Goal: Task Accomplishment & Management: Manage account settings

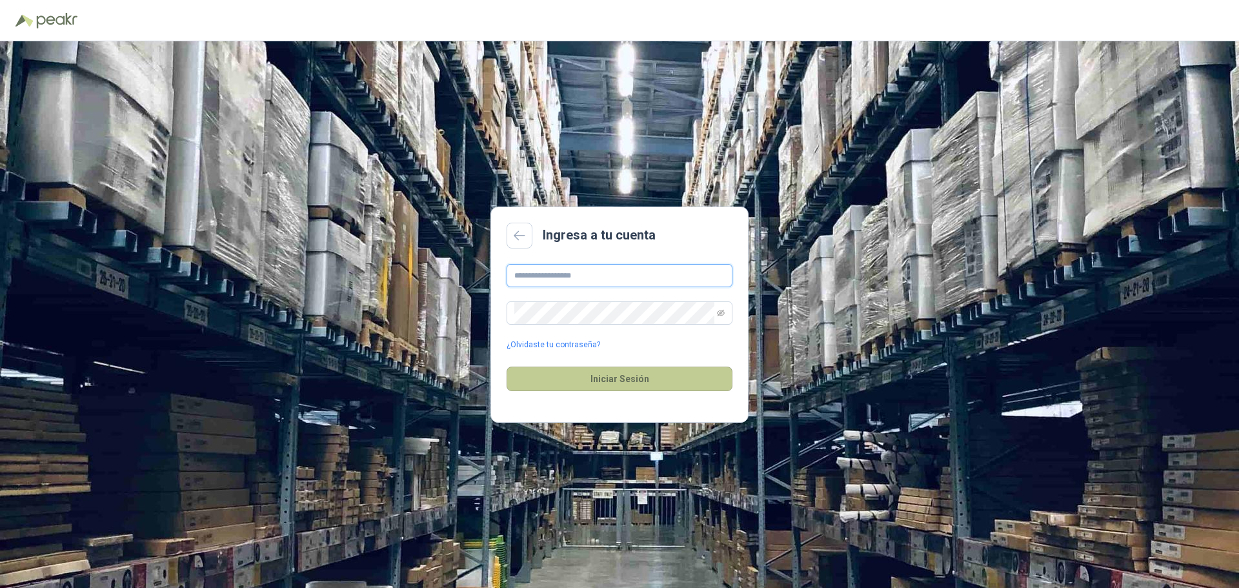
type input "**********"
click at [620, 380] on button "Iniciar Sesión" at bounding box center [620, 379] width 226 height 25
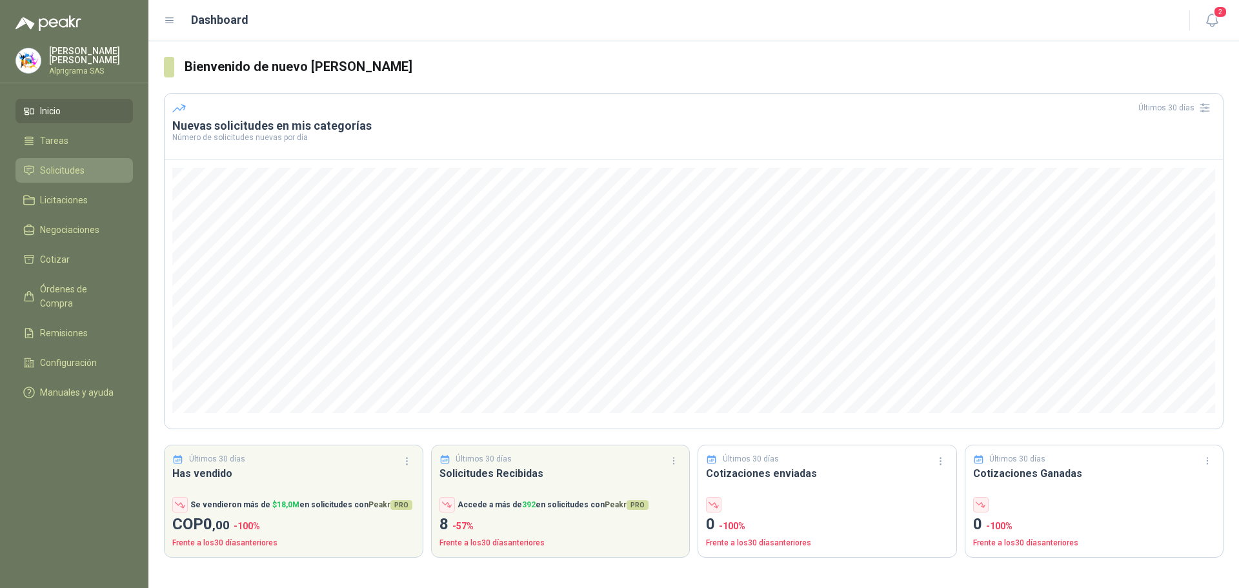
click at [89, 169] on li "Solicitudes" at bounding box center [74, 170] width 102 height 14
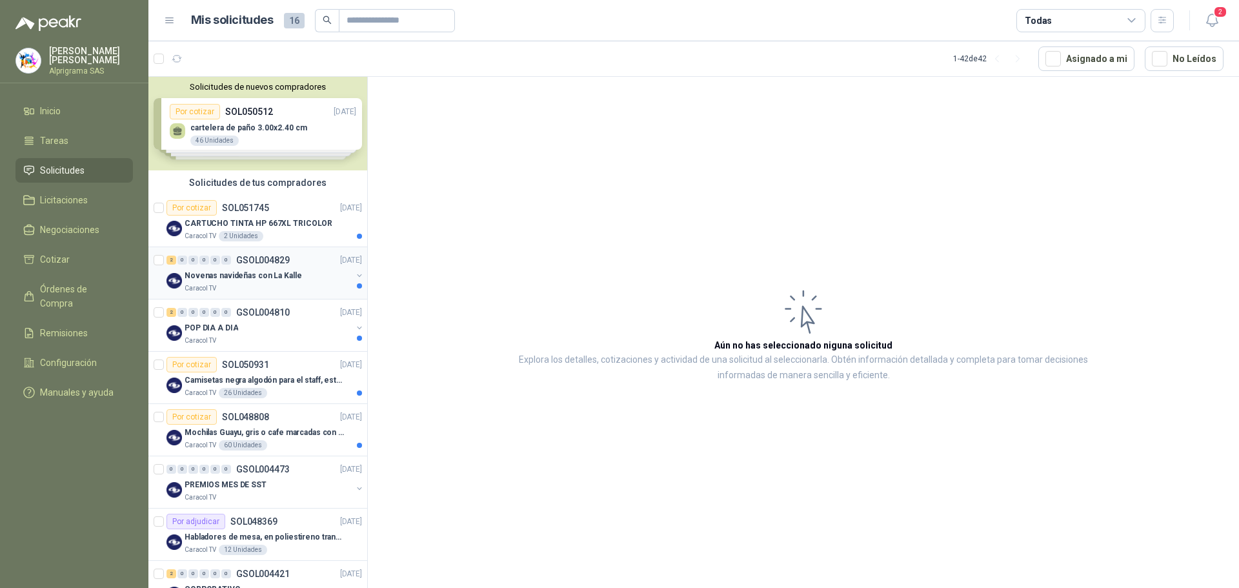
click at [294, 285] on div "Caracol TV" at bounding box center [268, 288] width 167 height 10
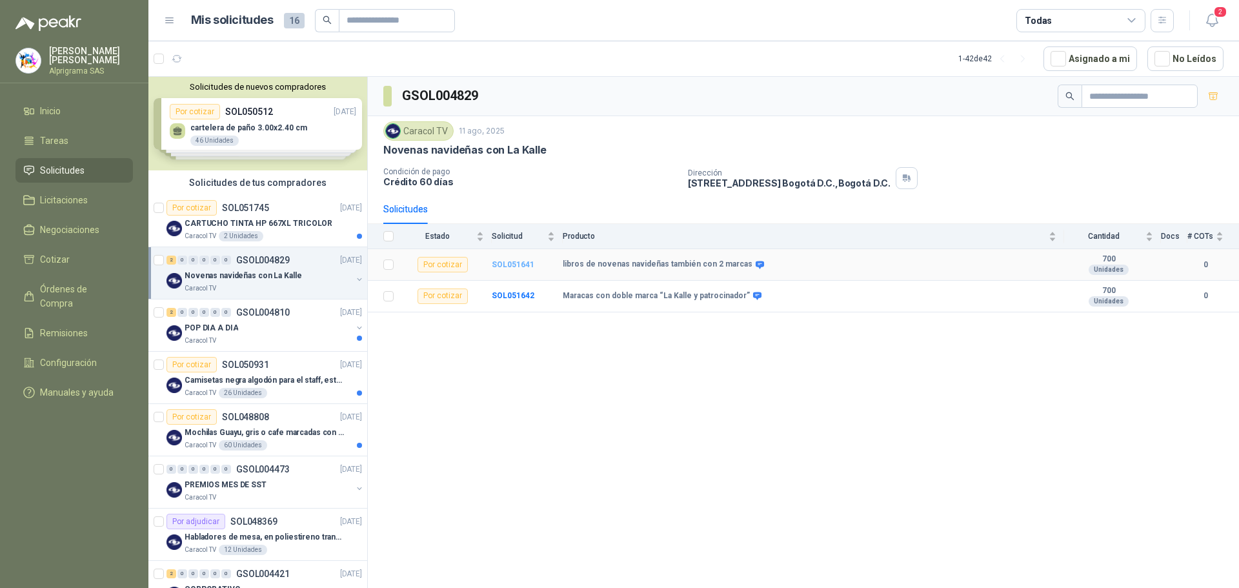
click at [527, 265] on b "SOL051641" at bounding box center [513, 264] width 43 height 9
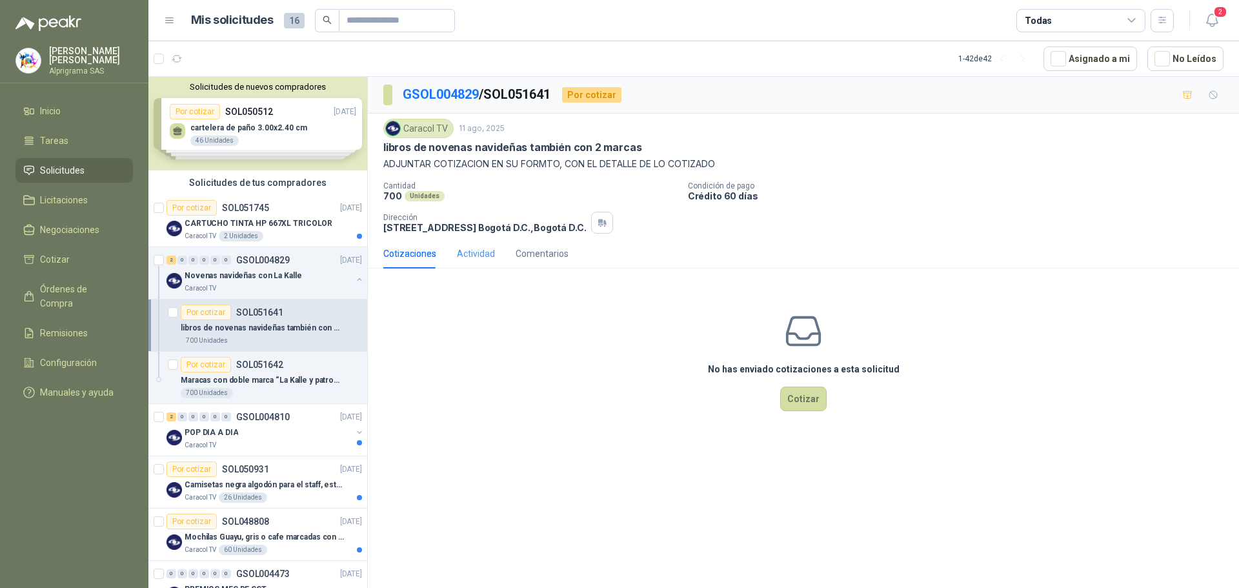
click at [459, 262] on div "Actividad" at bounding box center [476, 254] width 38 height 30
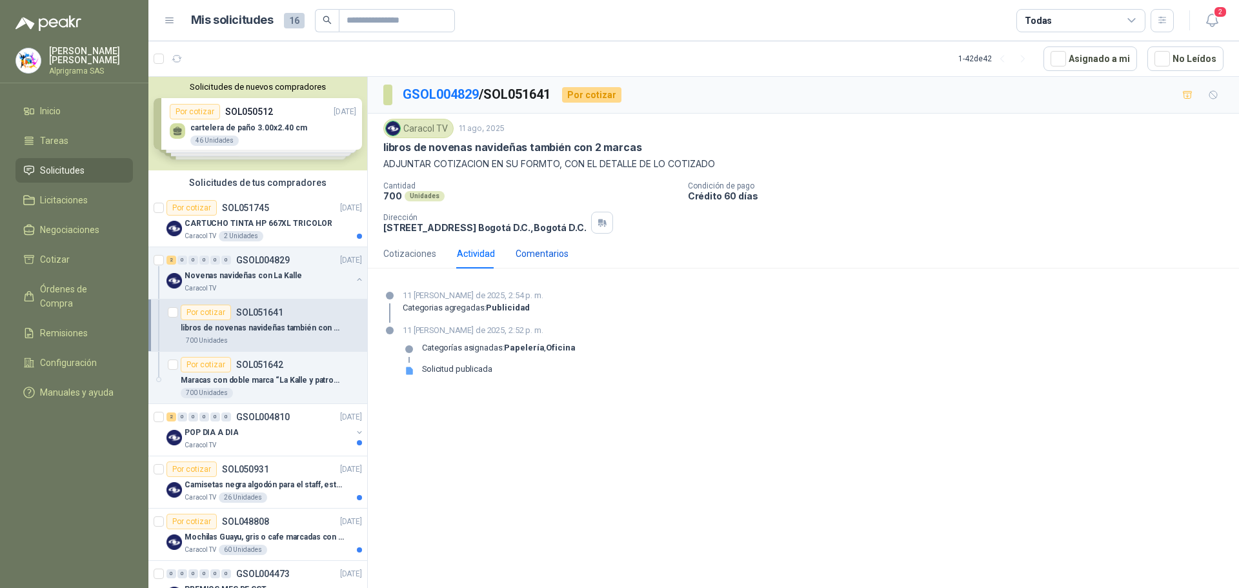
click at [527, 259] on div "Comentarios" at bounding box center [542, 254] width 53 height 14
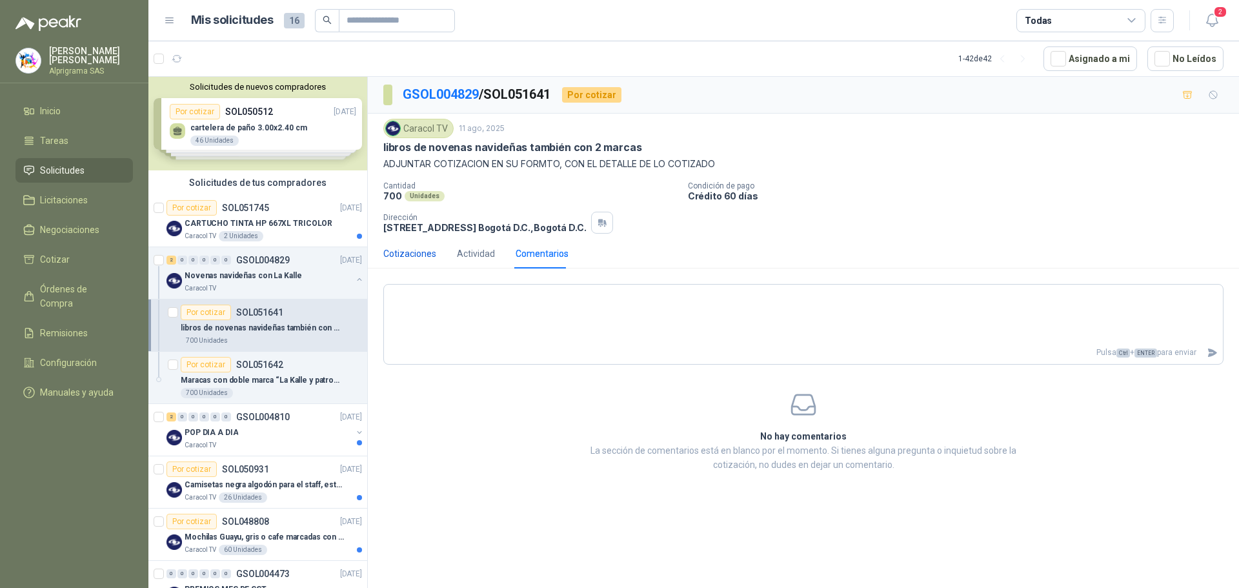
click at [418, 248] on div "Cotizaciones" at bounding box center [409, 254] width 53 height 14
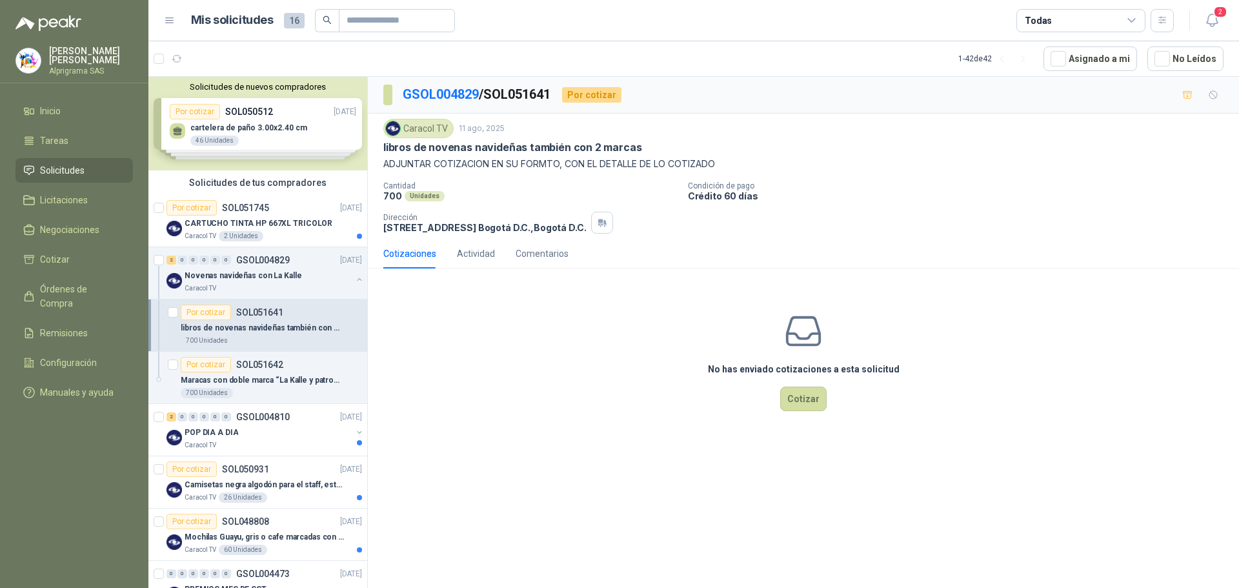
click at [559, 156] on div "Caracol TV 11 ago, 2025 libros de novenas navideñas también con 2 marcas ADJUNT…" at bounding box center [803, 145] width 840 height 52
drag, startPoint x: 556, startPoint y: 168, endPoint x: 546, endPoint y: 196, distance: 29.0
click at [546, 196] on div "Caracol TV 11 ago, 2025 libros de novenas navideñas también con 2 marcas ADJUNT…" at bounding box center [803, 176] width 840 height 115
click at [544, 198] on div "700 Unidades" at bounding box center [530, 195] width 294 height 11
click at [272, 320] on div "Por cotizar SOL051641 libros de novenas navideñas también con 2 marcas 700 Unid…" at bounding box center [271, 325] width 181 height 41
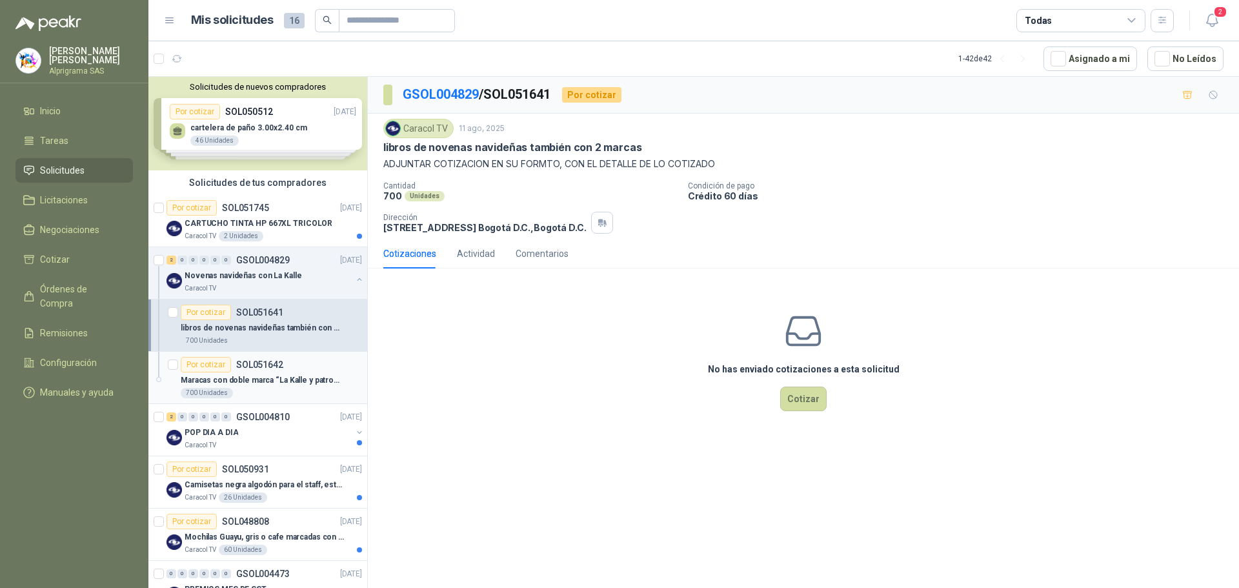
click at [282, 375] on div "Maracas con doble marca “La Kalle y patrocinador”" at bounding box center [271, 379] width 181 height 15
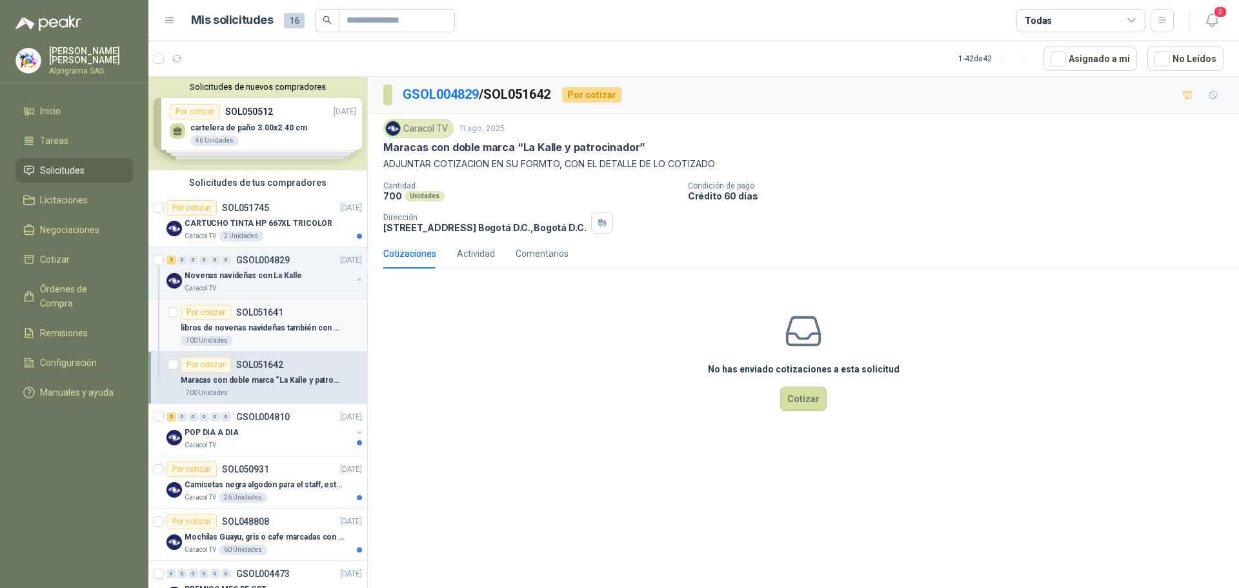
click at [277, 326] on p "libros de novenas navideñas también con 2 marcas" at bounding box center [261, 328] width 161 height 12
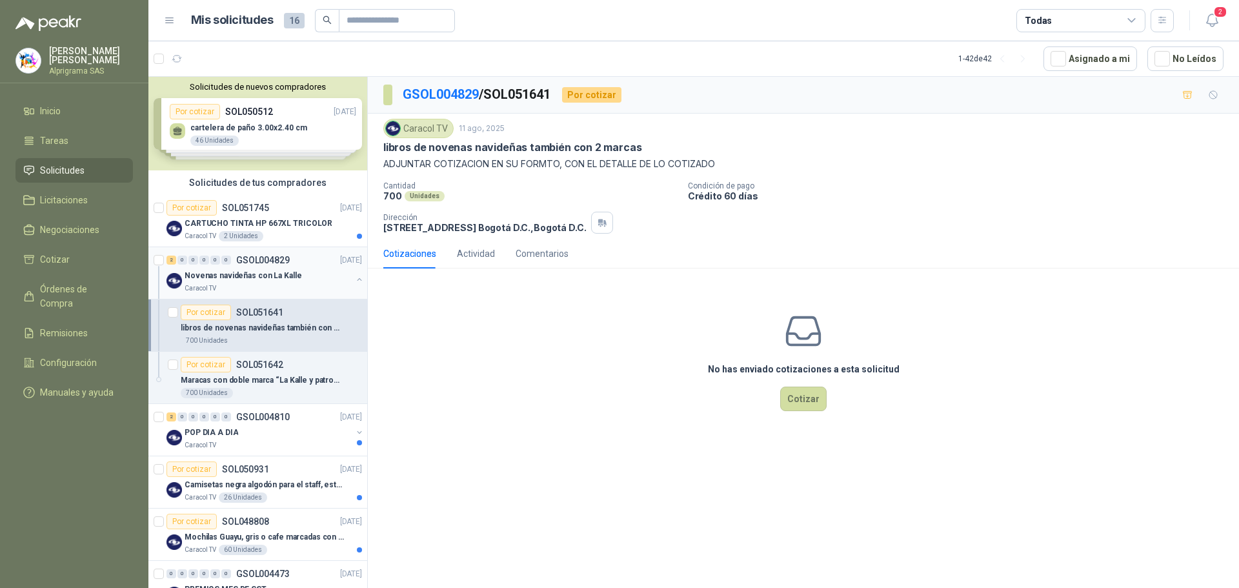
click at [232, 273] on p "Novenas navideñas con La Kalle" at bounding box center [243, 276] width 117 height 12
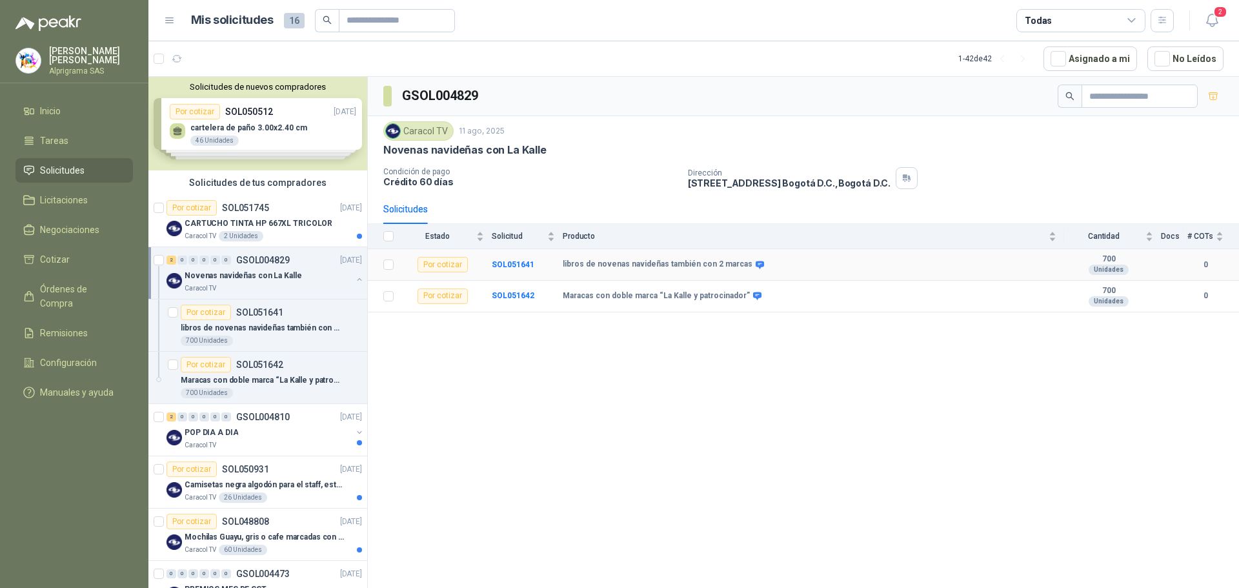
click at [690, 262] on b "libros de novenas navideñas también con 2 marcas" at bounding box center [658, 264] width 190 height 10
click at [505, 263] on b "SOL051641" at bounding box center [513, 264] width 43 height 9
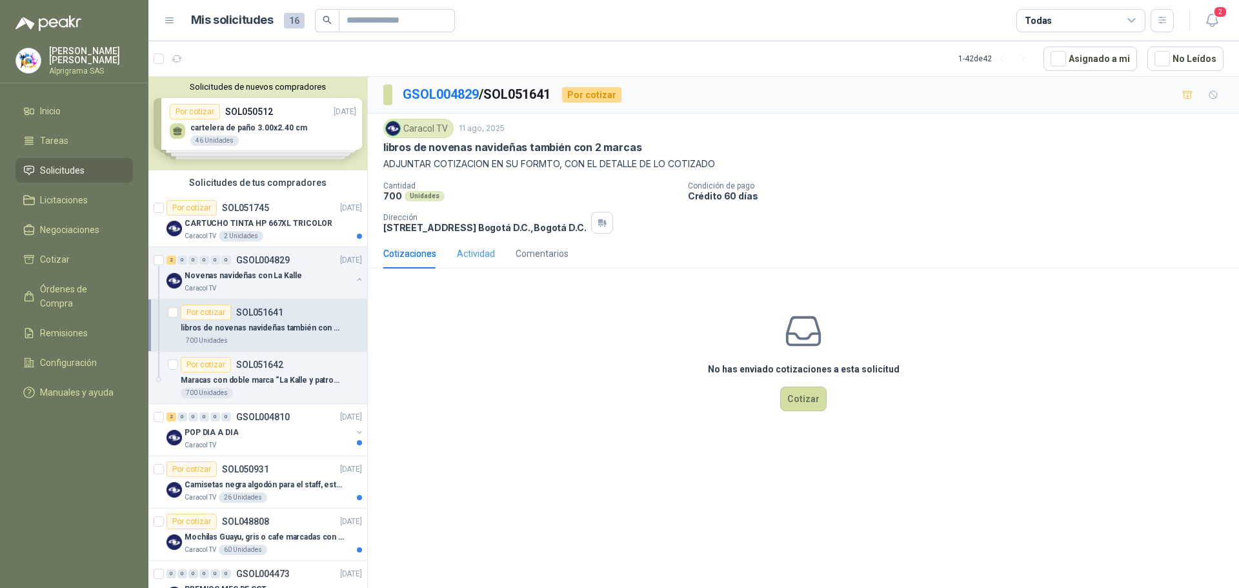
click at [472, 263] on div "Actividad" at bounding box center [476, 254] width 38 height 30
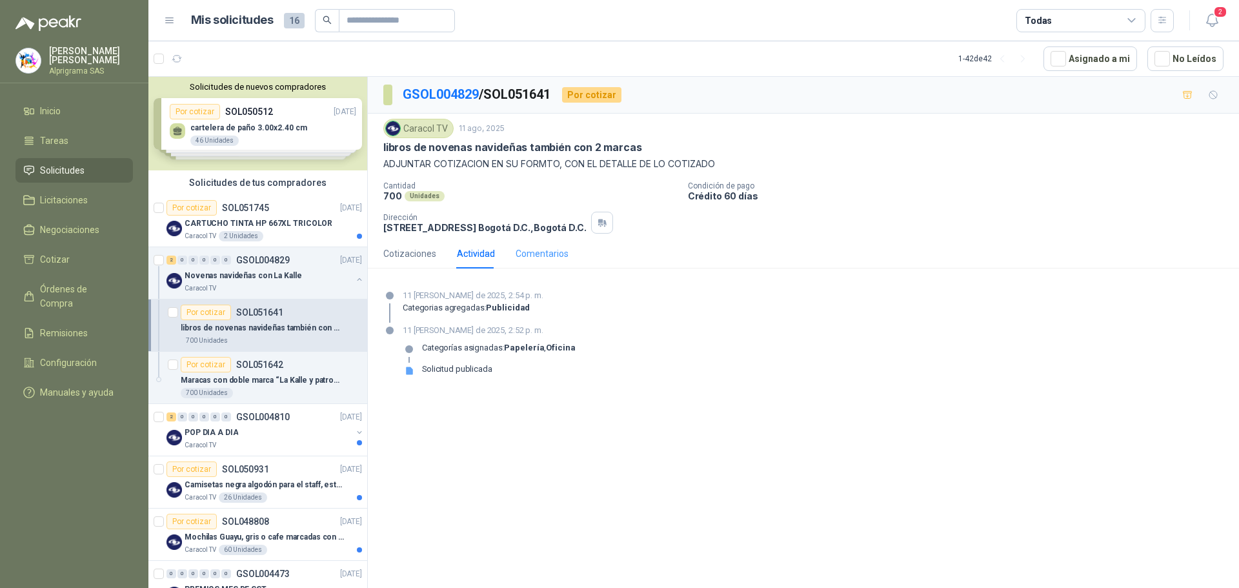
click at [528, 267] on div "Comentarios" at bounding box center [542, 254] width 53 height 30
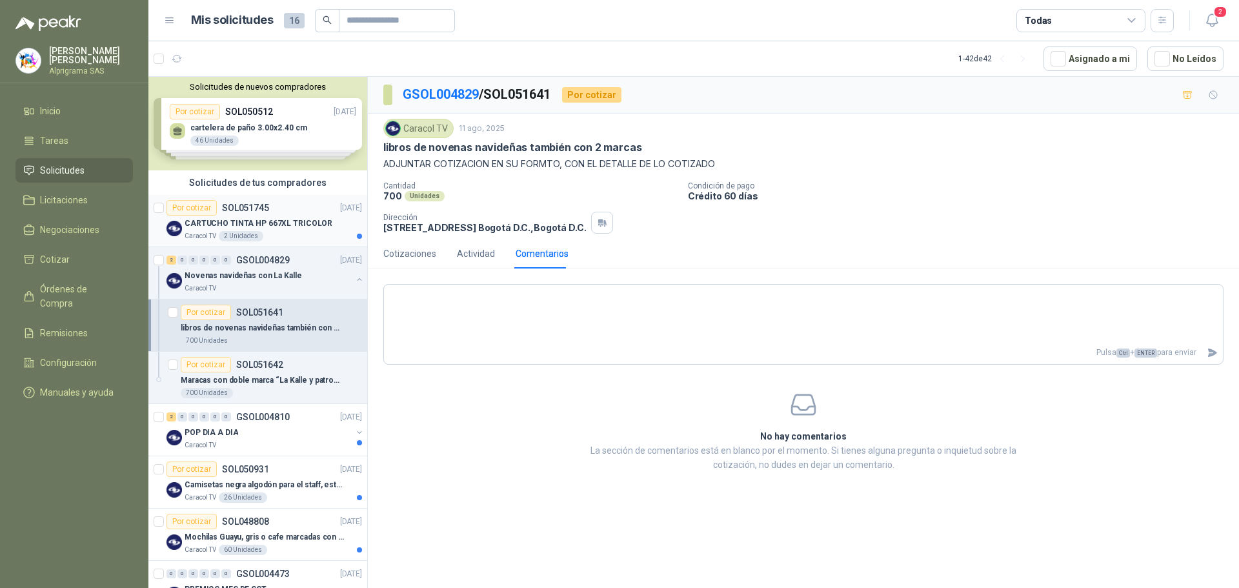
click at [274, 211] on div "Por cotizar SOL051745 [DATE]" at bounding box center [265, 207] width 196 height 15
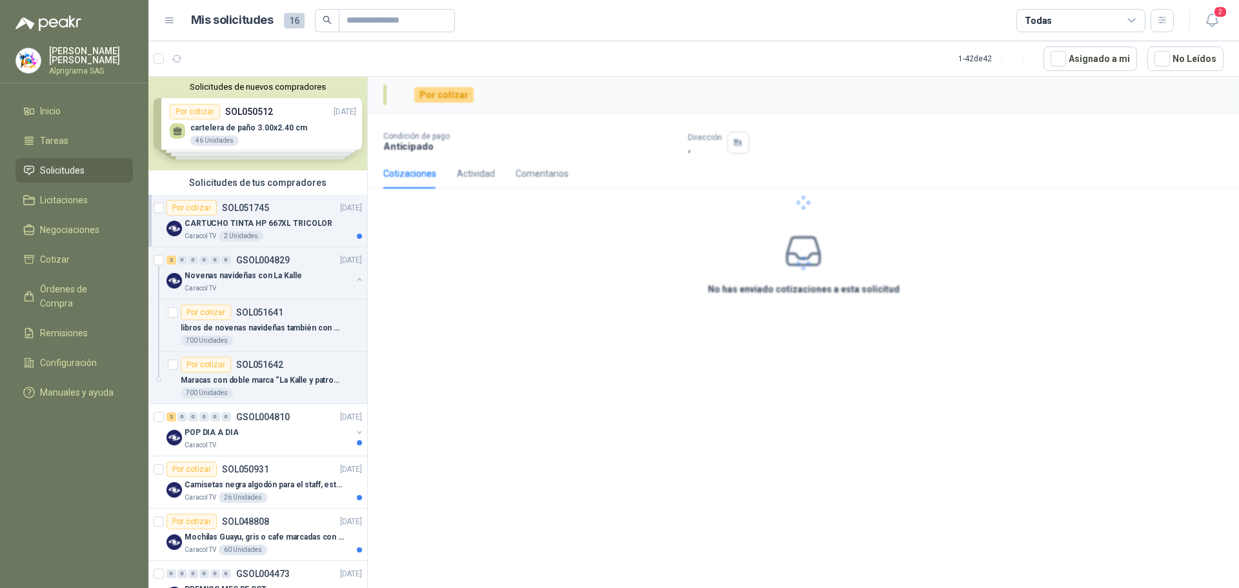
click at [292, 233] on div "Caracol TV 2 Unidades" at bounding box center [273, 236] width 177 height 10
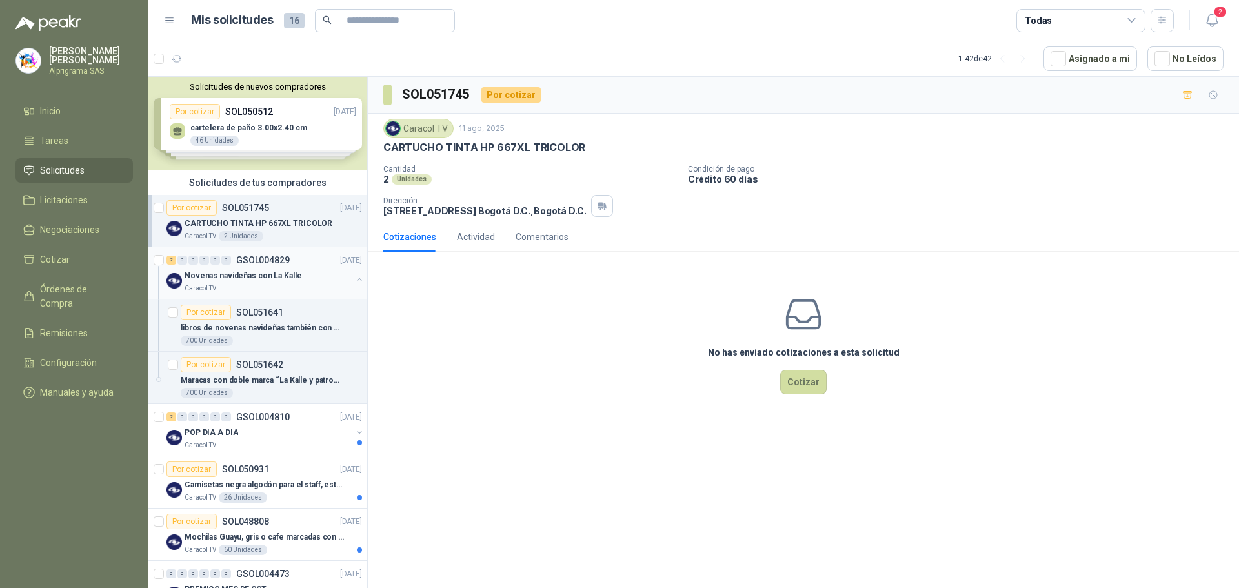
click at [302, 280] on div "Novenas navideñas con La Kalle" at bounding box center [268, 275] width 167 height 15
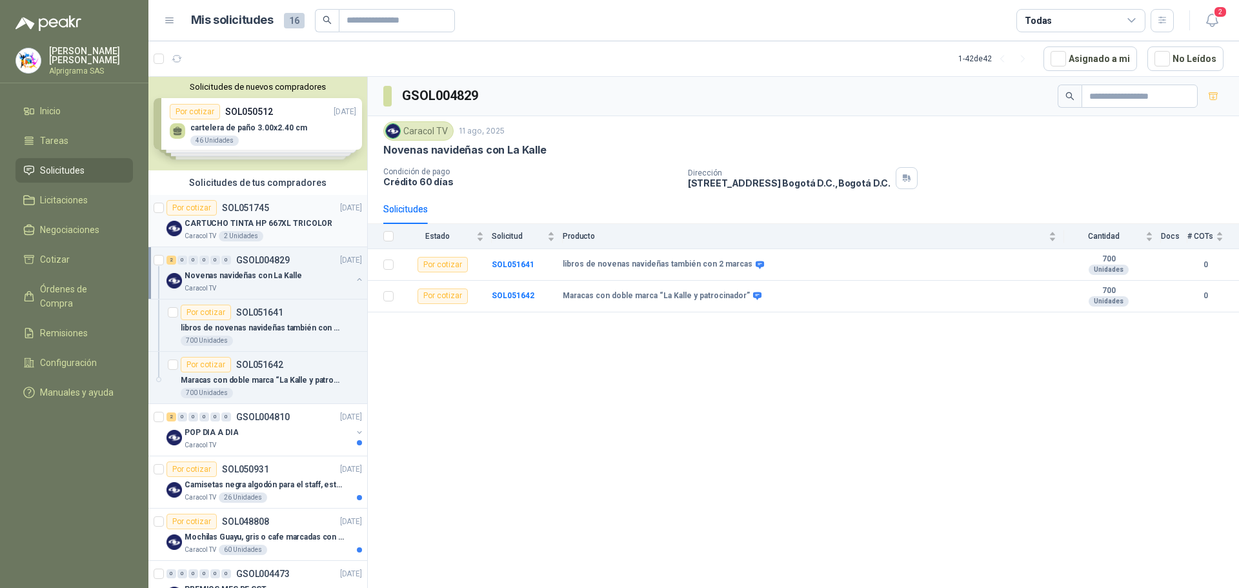
click at [284, 230] on div "CARTUCHO TINTA HP 667XL TRICOLOR" at bounding box center [273, 223] width 177 height 15
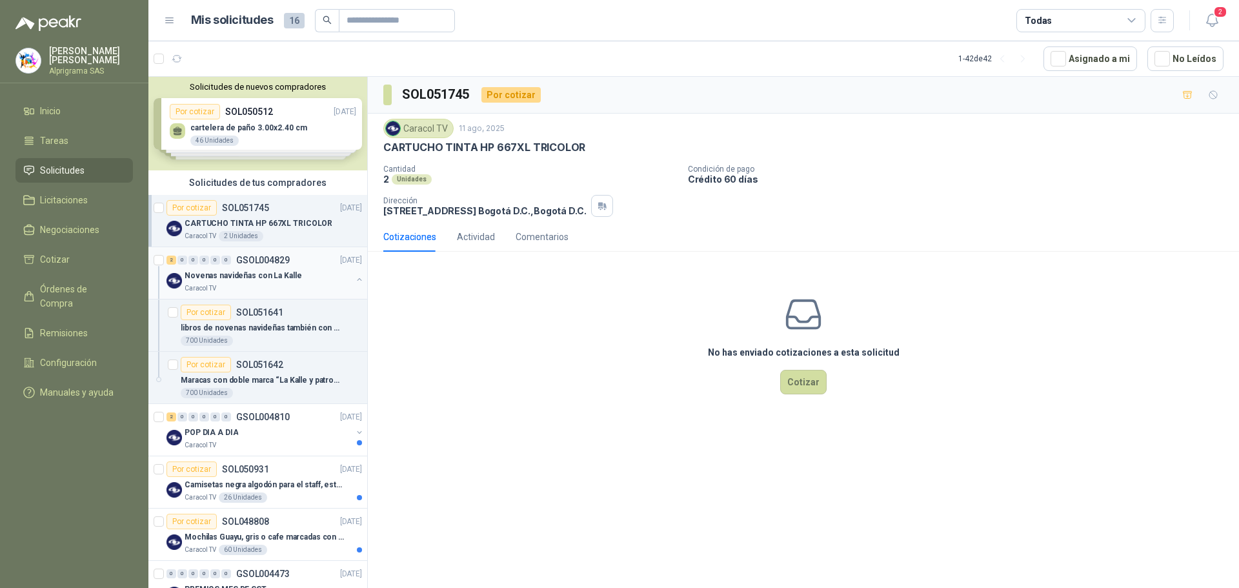
click at [305, 279] on div "Novenas navideñas con La Kalle" at bounding box center [268, 275] width 167 height 15
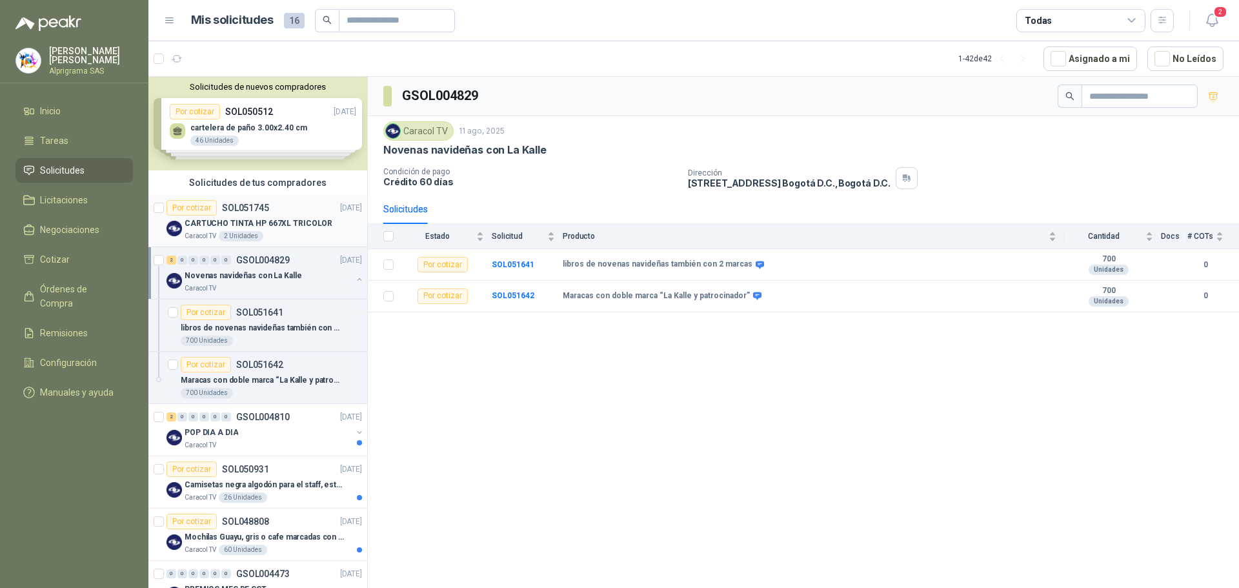
click at [290, 210] on div "Por cotizar SOL051745 [DATE]" at bounding box center [265, 207] width 196 height 15
